Goal: Task Accomplishment & Management: Manage account settings

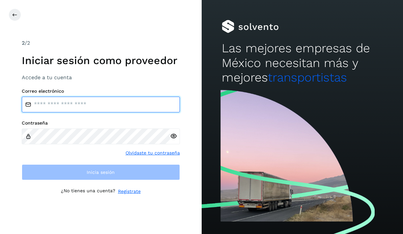
click at [66, 103] on input "email" at bounding box center [101, 105] width 158 height 16
type input "**********"
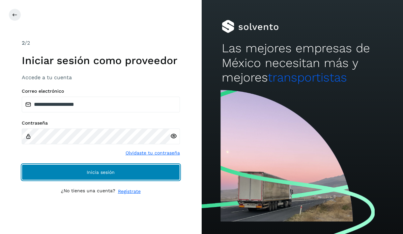
click at [115, 169] on button "Inicia sesión" at bounding box center [101, 173] width 158 height 16
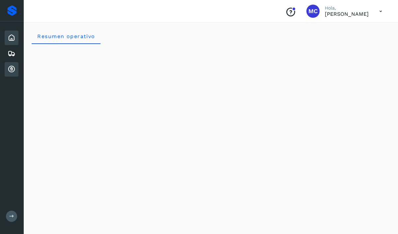
click at [14, 74] on div "Cuentas por cobrar" at bounding box center [12, 69] width 14 height 14
